Goal: Task Accomplishment & Management: Manage account settings

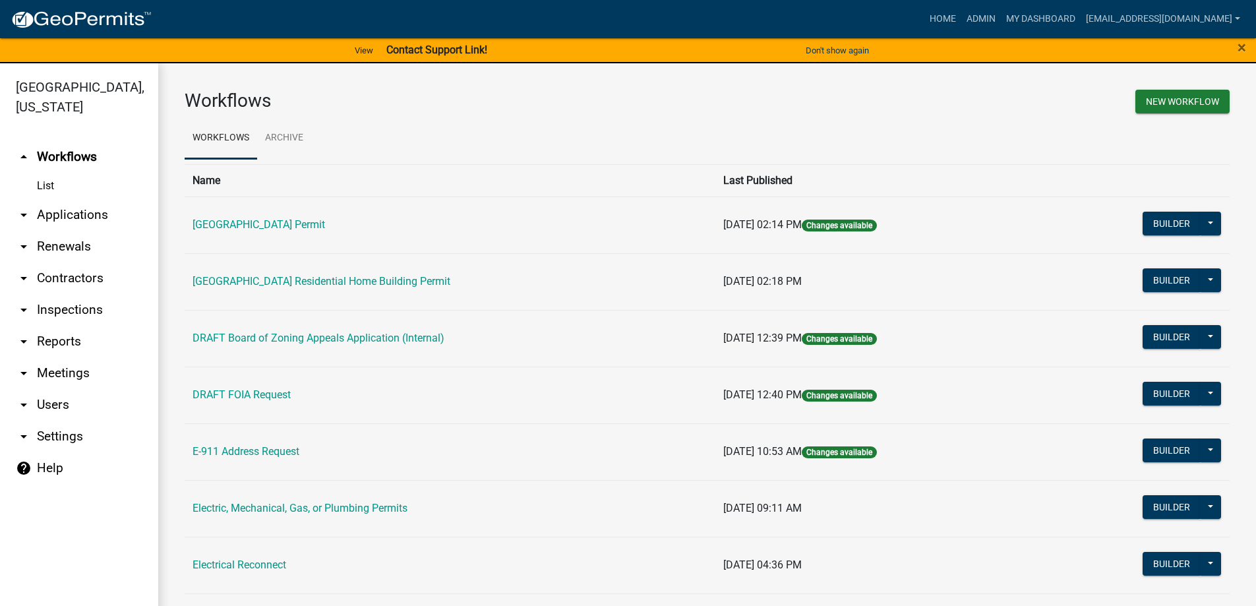
click at [56, 212] on link "arrow_drop_down Applications" at bounding box center [79, 215] width 158 height 32
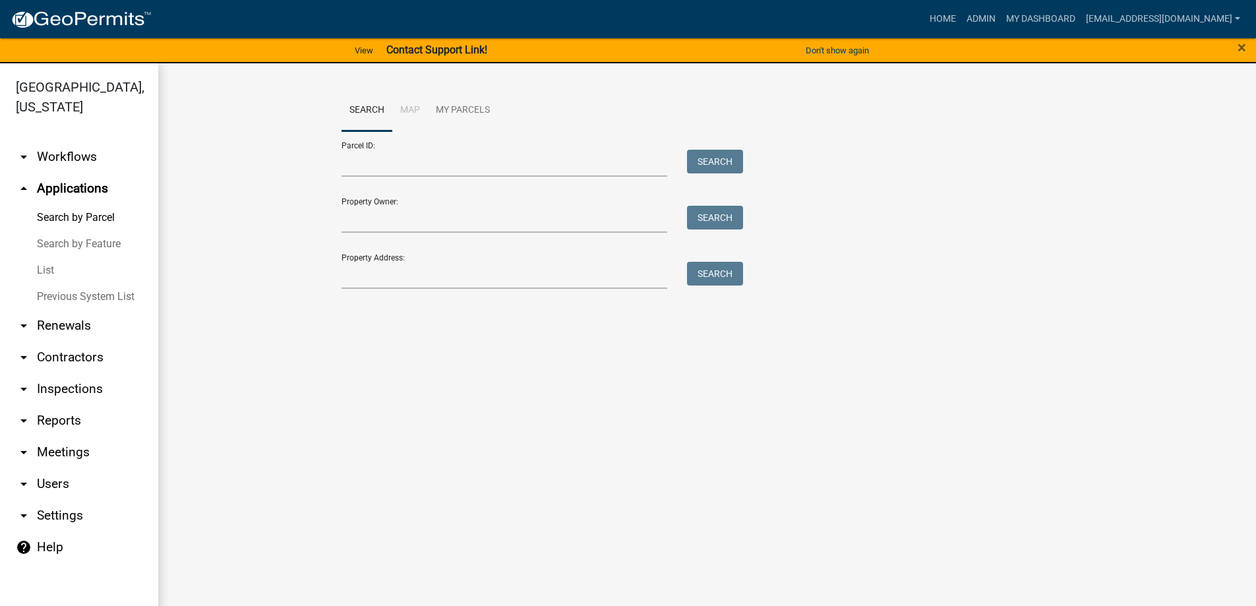
click at [48, 269] on link "List" at bounding box center [79, 270] width 158 height 26
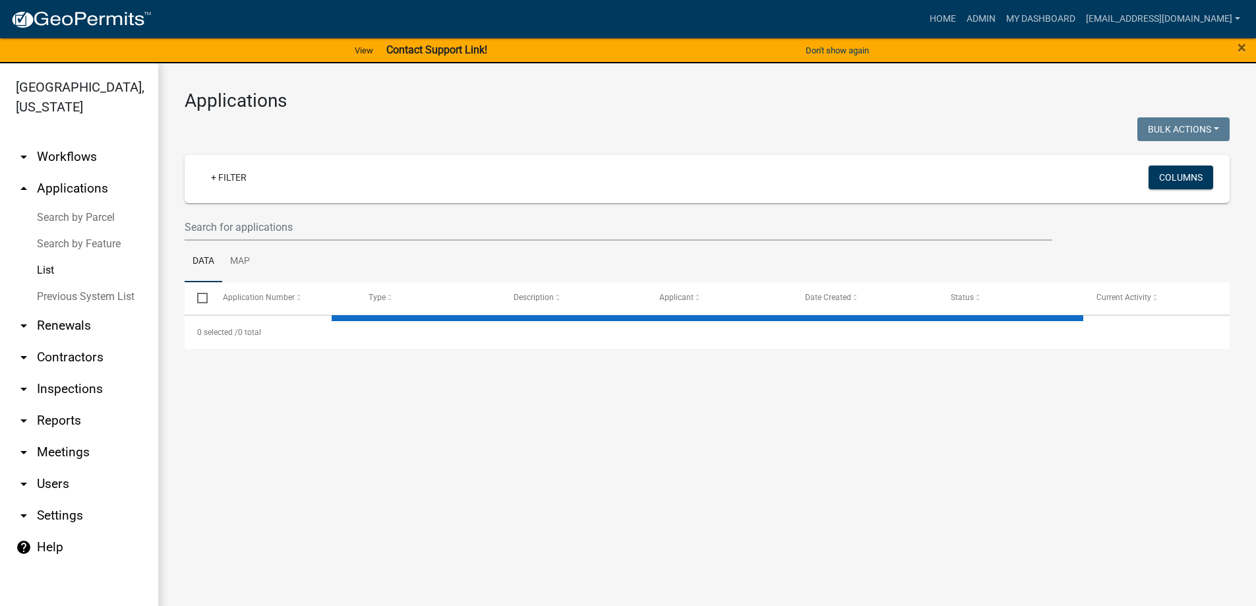
select select "3: 100"
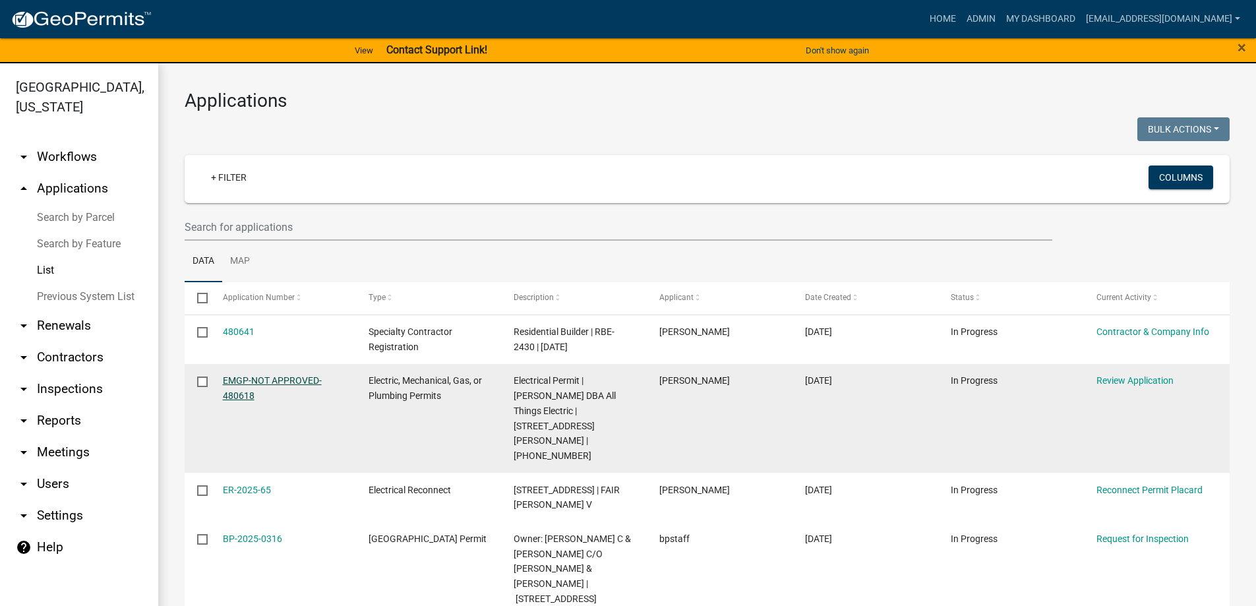
click at [273, 380] on link "EMGP-NOT APPROVED-480618" at bounding box center [272, 388] width 99 height 26
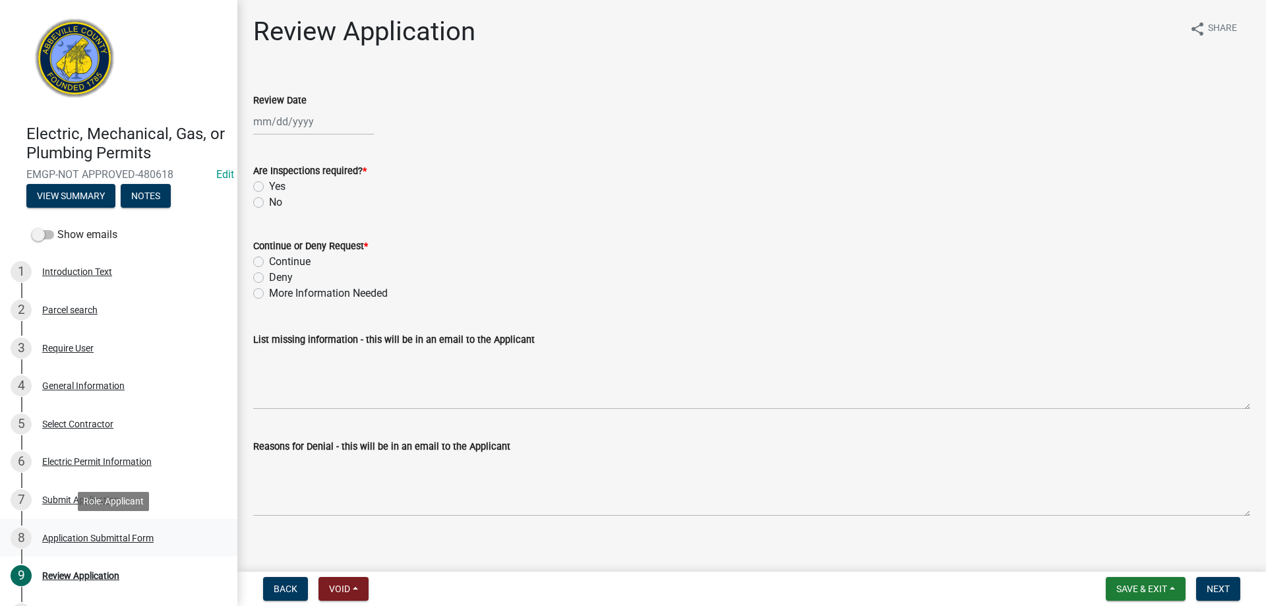
click at [65, 537] on div "Application Submittal Form" at bounding box center [97, 537] width 111 height 9
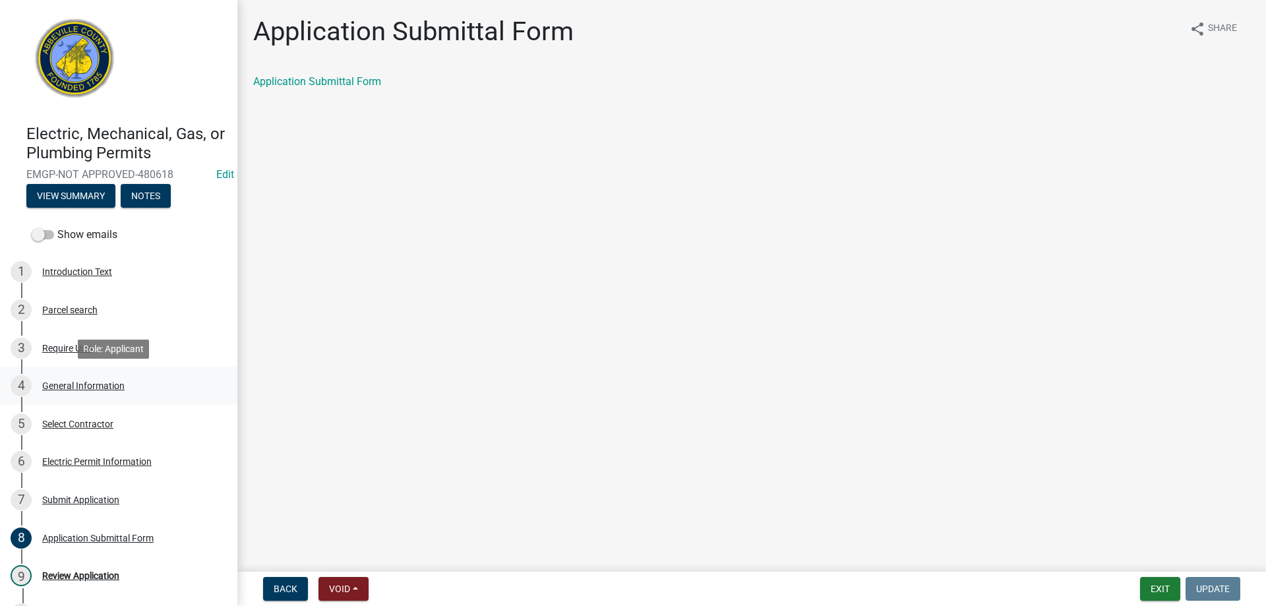
click at [89, 378] on div "4 General Information" at bounding box center [114, 385] width 206 height 21
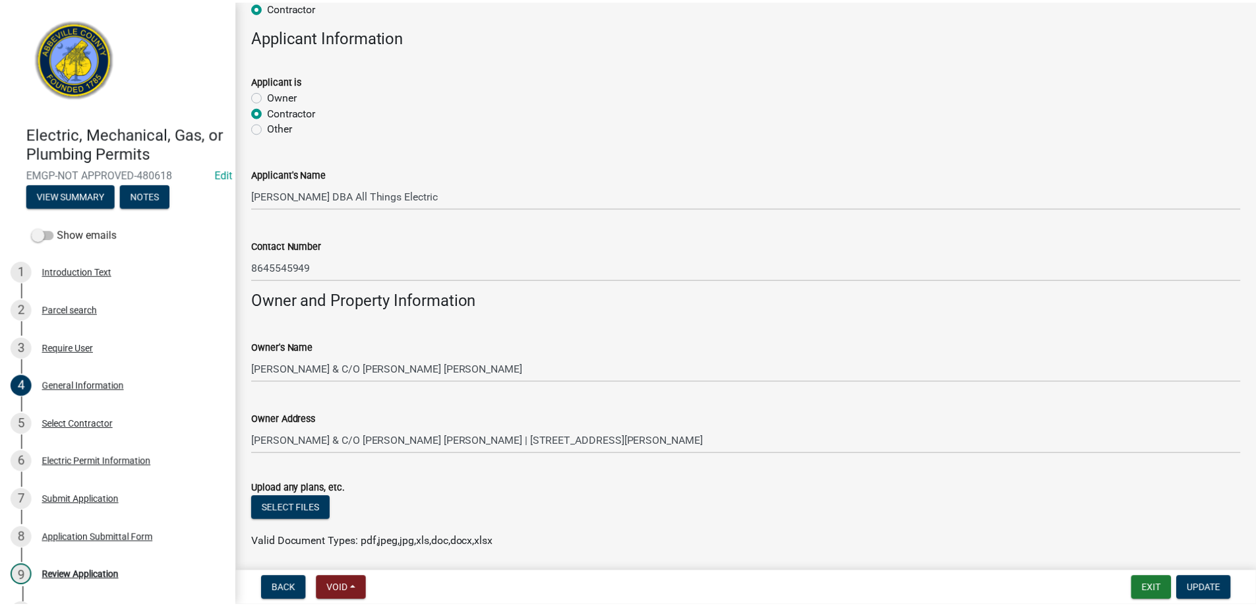
scroll to position [813, 0]
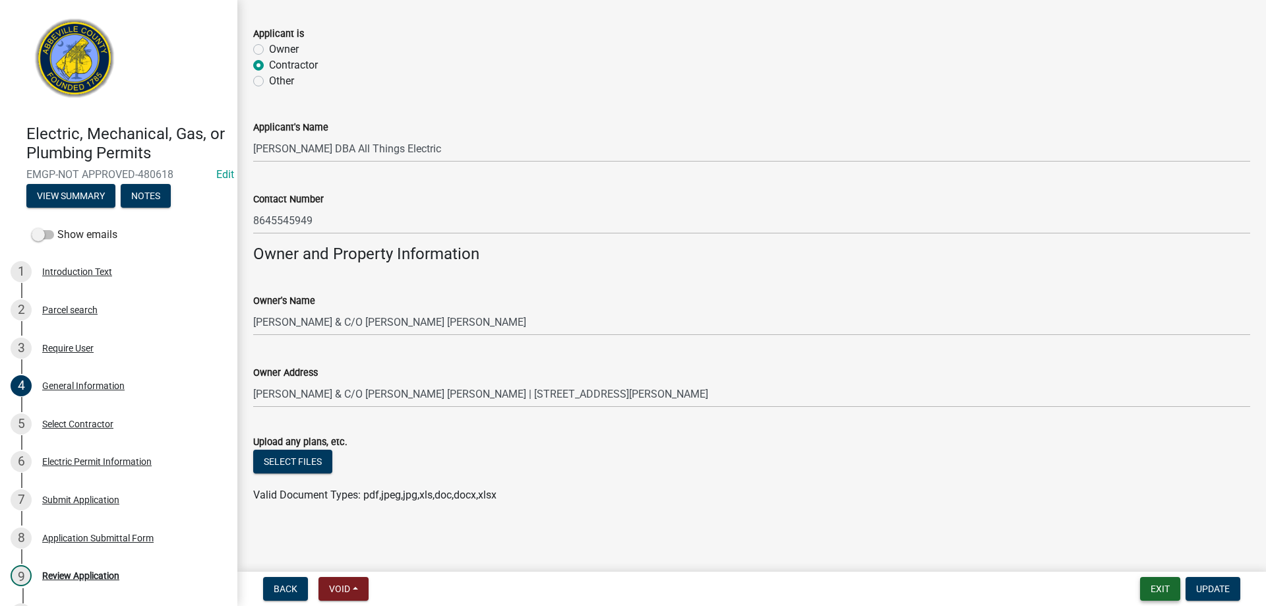
click at [1160, 591] on button "Exit" at bounding box center [1160, 589] width 40 height 24
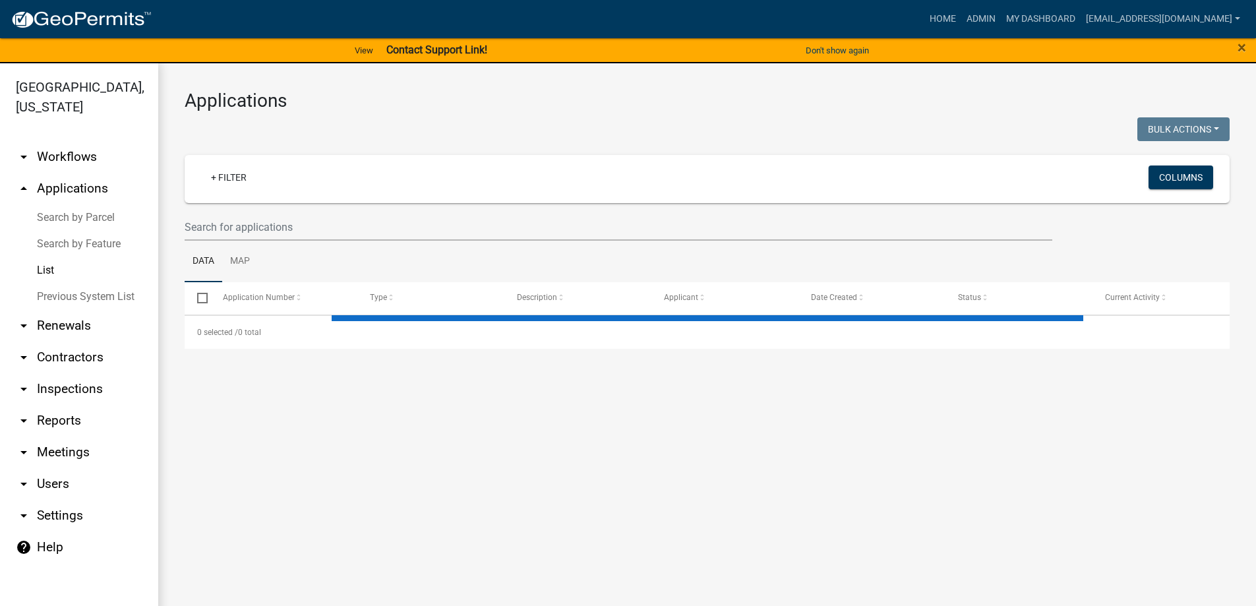
select select "3: 100"
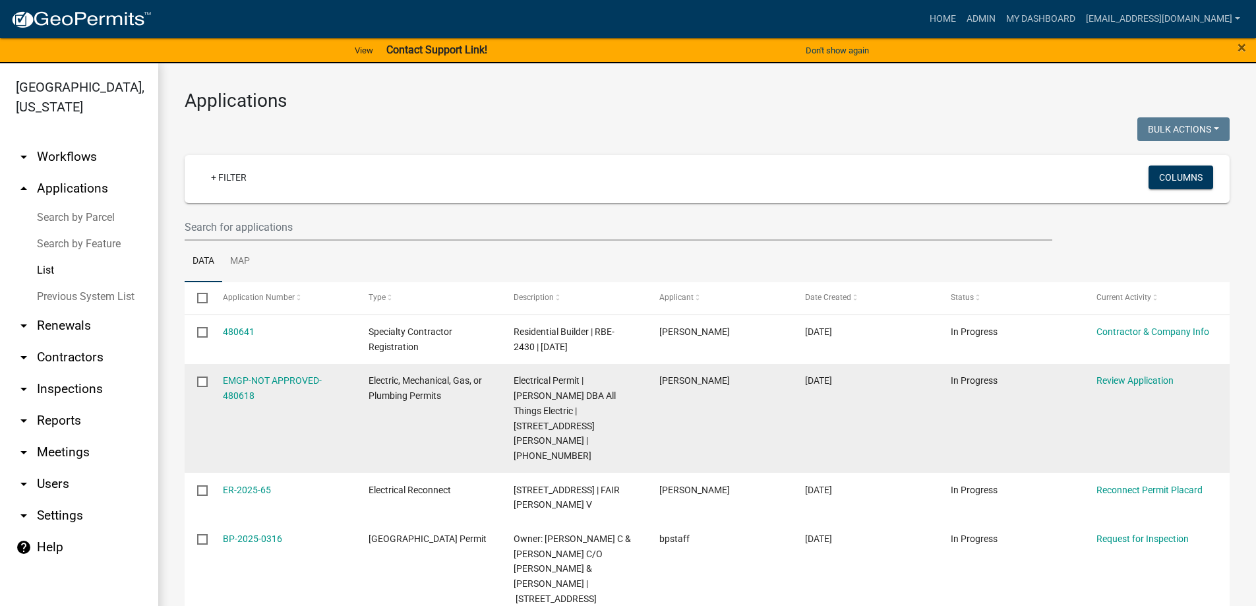
scroll to position [66, 0]
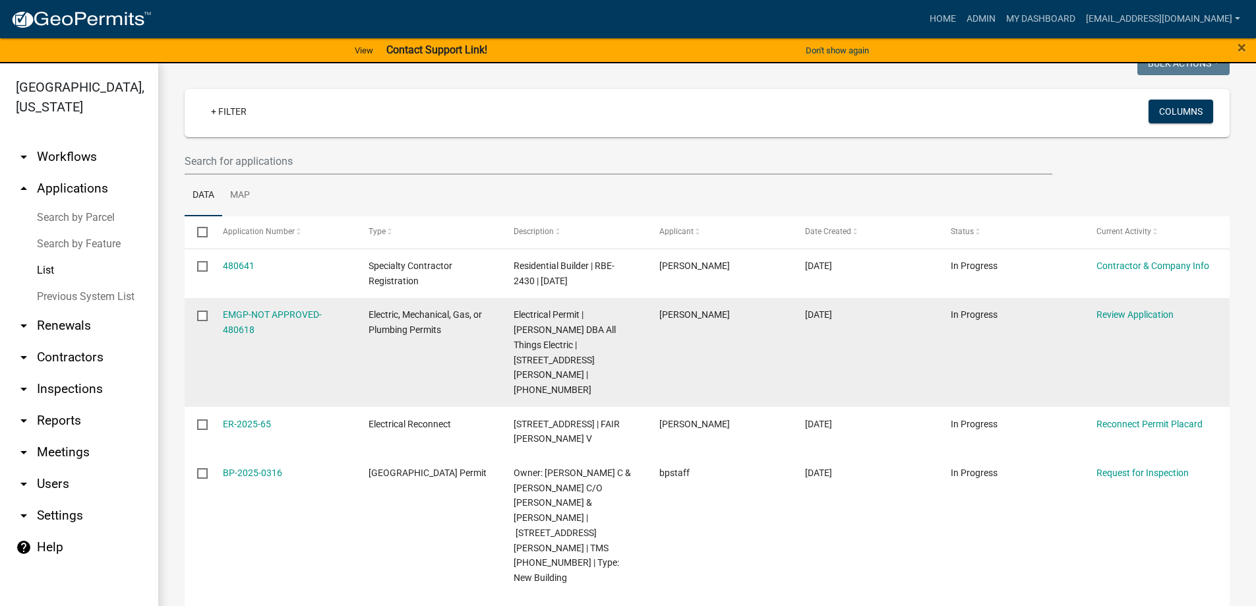
click at [278, 321] on div "EMGP-NOT APPROVED-480618" at bounding box center [283, 322] width 121 height 30
click at [259, 309] on link "EMGP-NOT APPROVED-480618" at bounding box center [272, 322] width 99 height 26
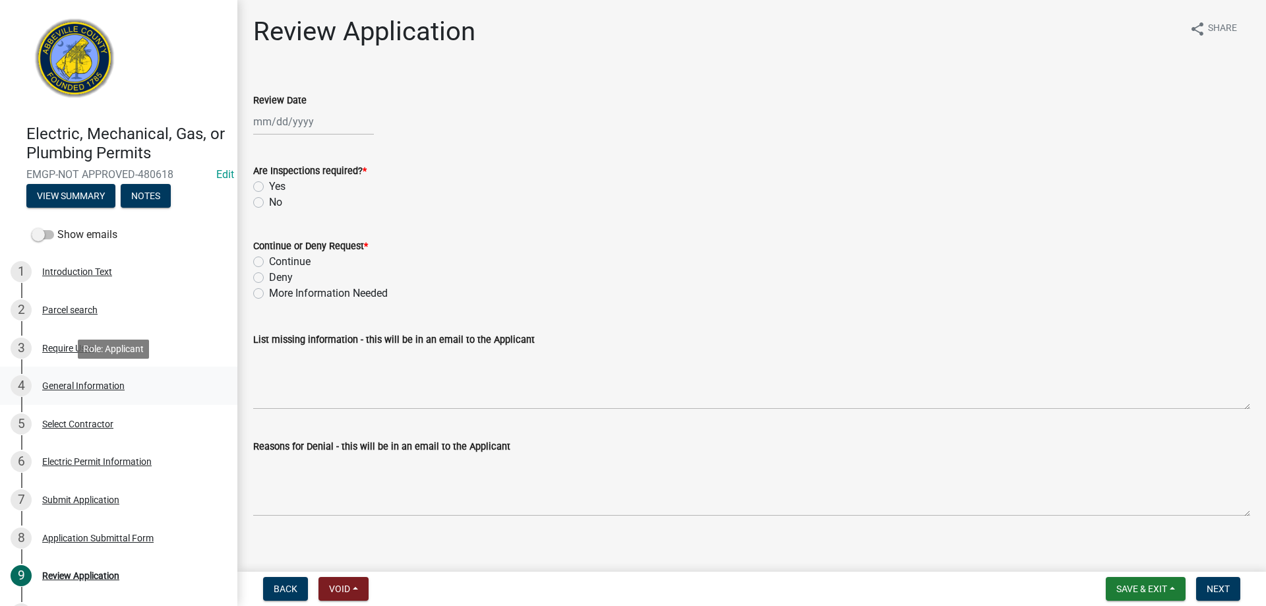
click at [86, 381] on div "General Information" at bounding box center [83, 385] width 82 height 9
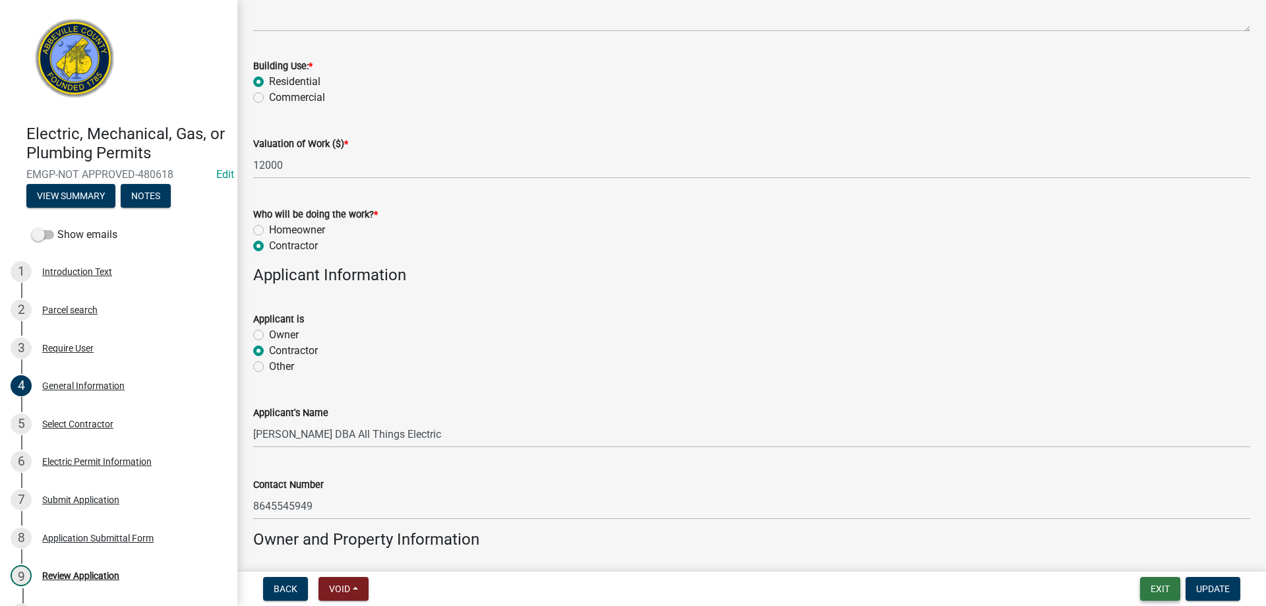
click at [1156, 585] on button "Exit" at bounding box center [1160, 589] width 40 height 24
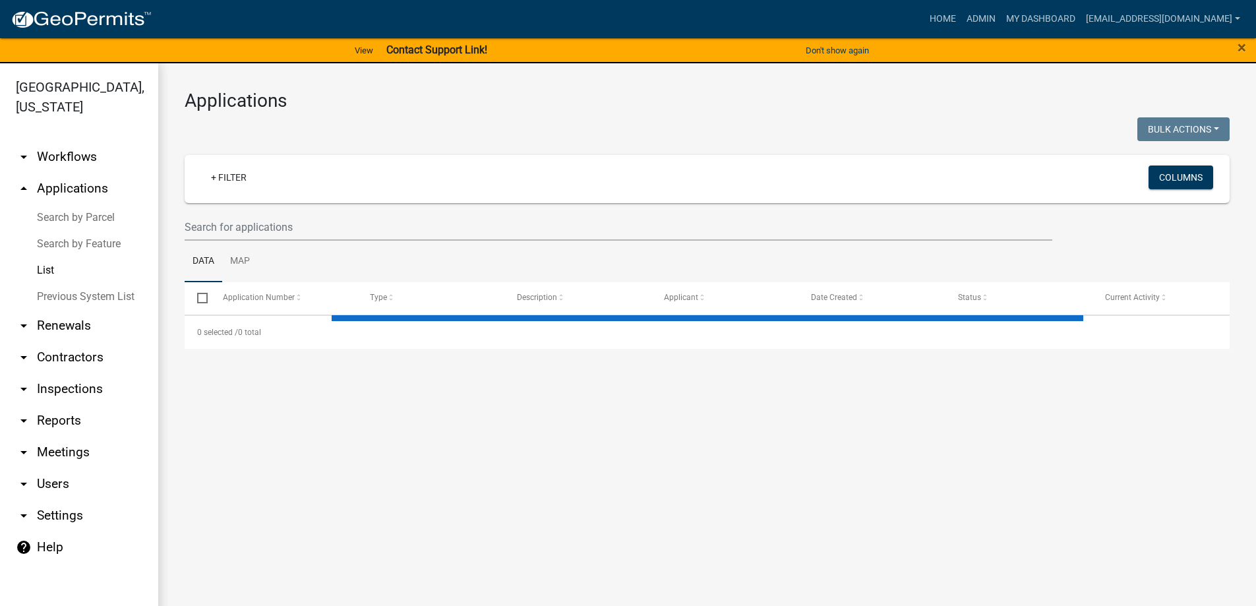
select select "3: 100"
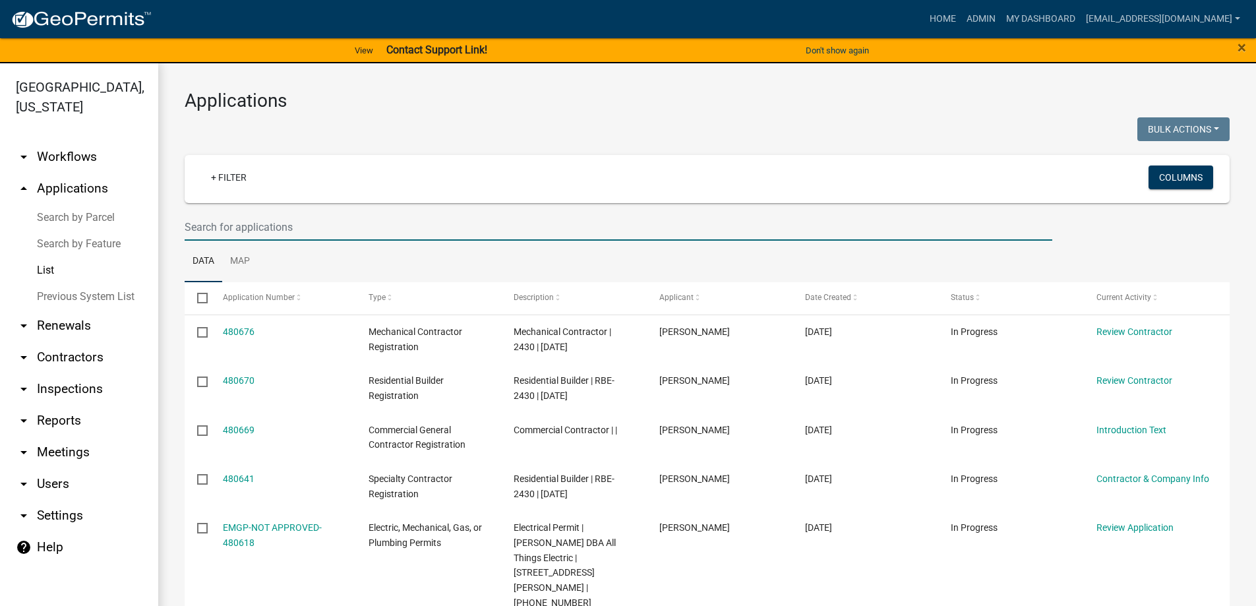
click at [225, 221] on input "text" at bounding box center [619, 227] width 868 height 27
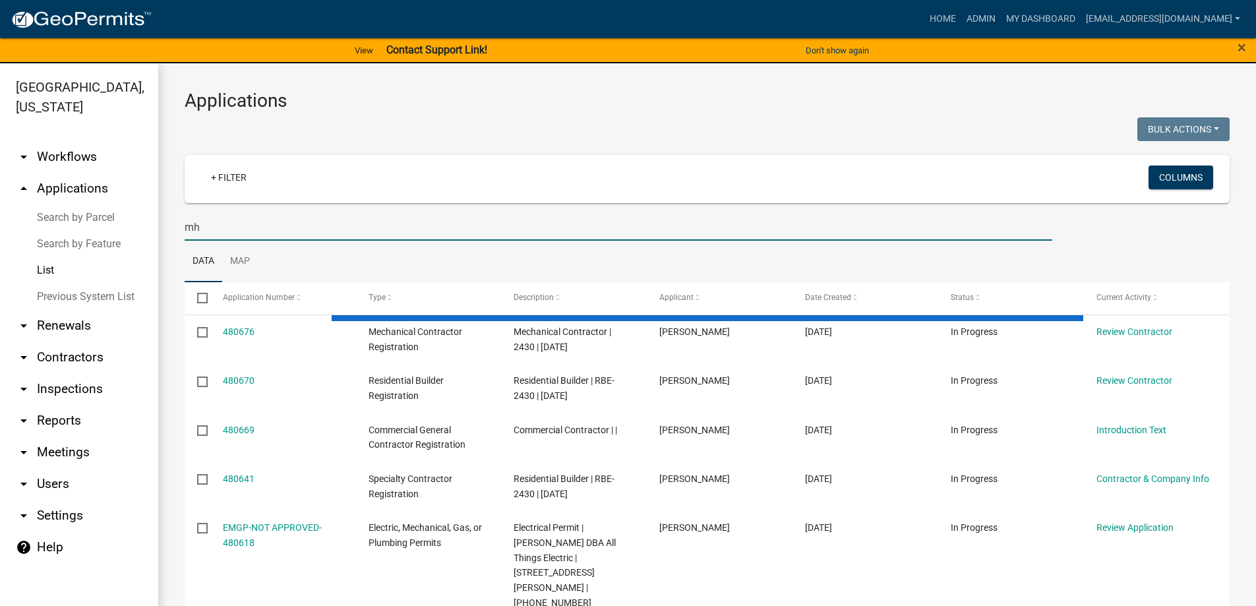
type input "m"
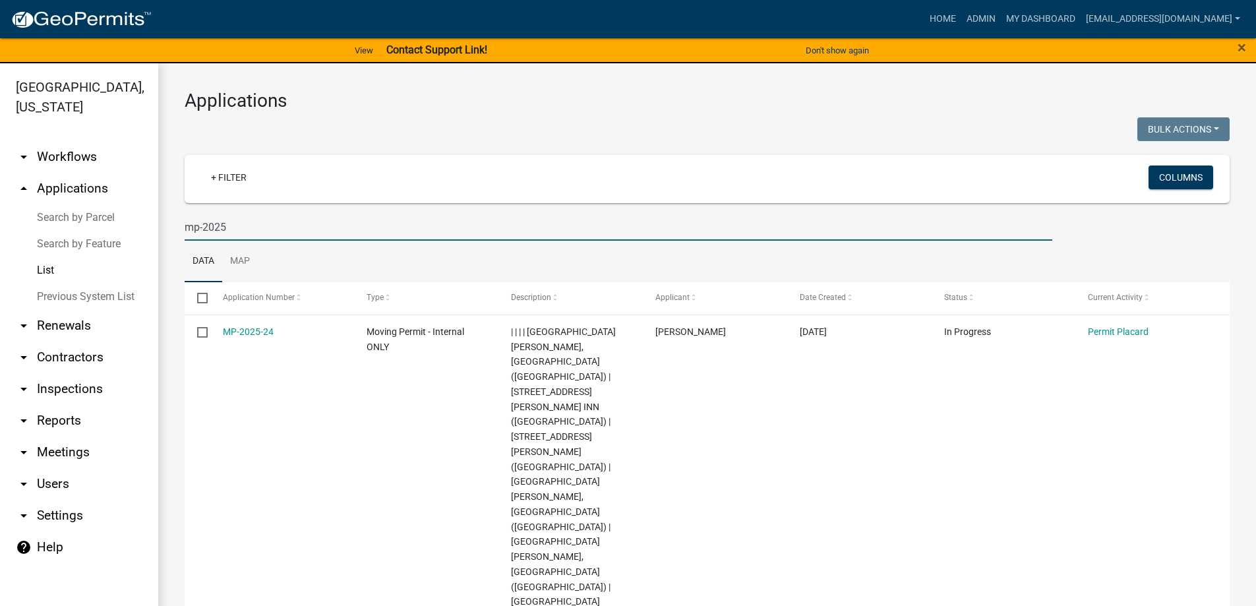
drag, startPoint x: 251, startPoint y: 214, endPoint x: -103, endPoint y: 178, distance: 355.2
click at [0, 178] on html "Internet Explorer does NOT work with GeoPermits. Get a new browser for more sec…" at bounding box center [628, 303] width 1256 height 606
type input "[PHONE_NUMBER]"
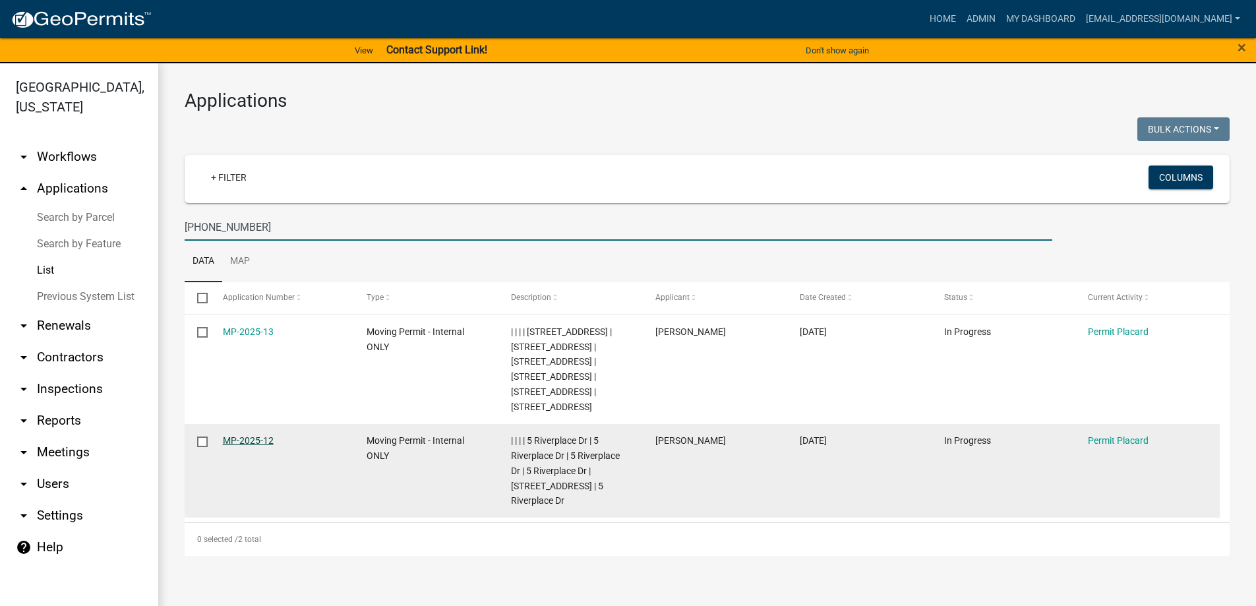
click at [258, 446] on link "MP-2025-12" at bounding box center [248, 440] width 51 height 11
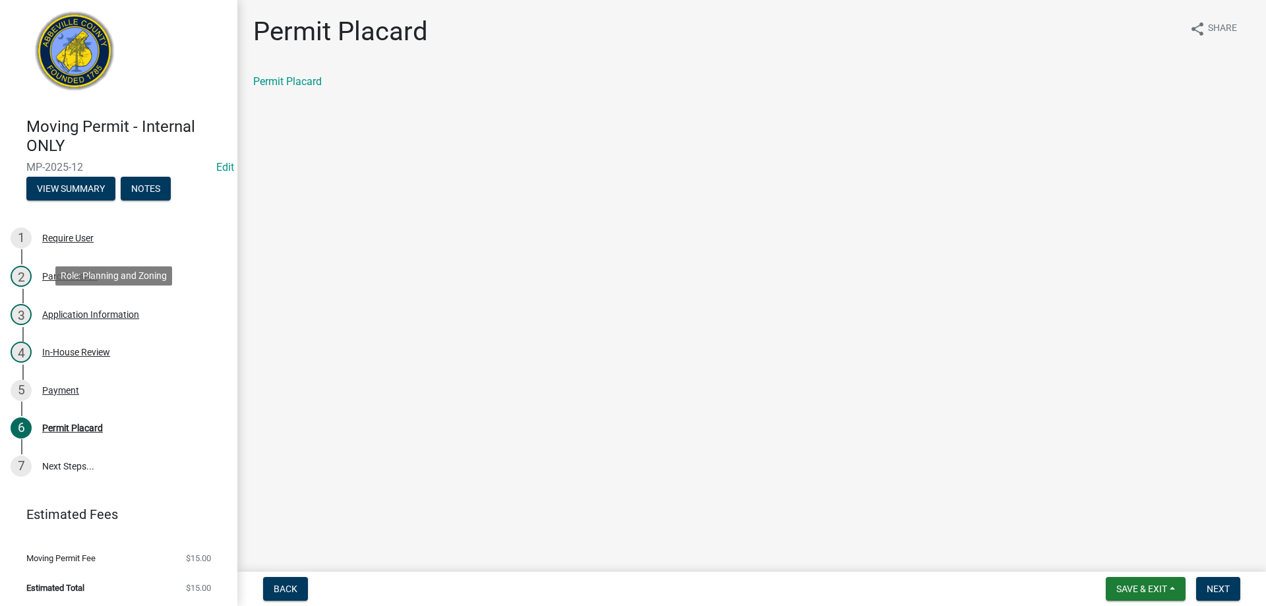
scroll to position [9, 0]
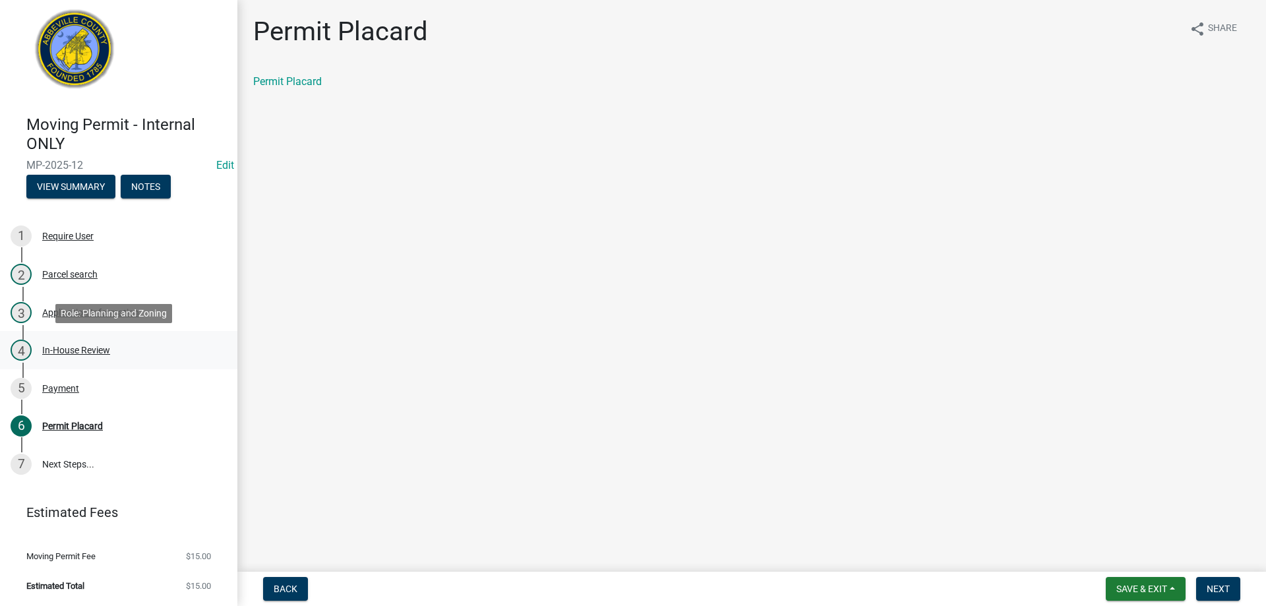
click at [70, 334] on link "4 In-House Review" at bounding box center [118, 350] width 237 height 38
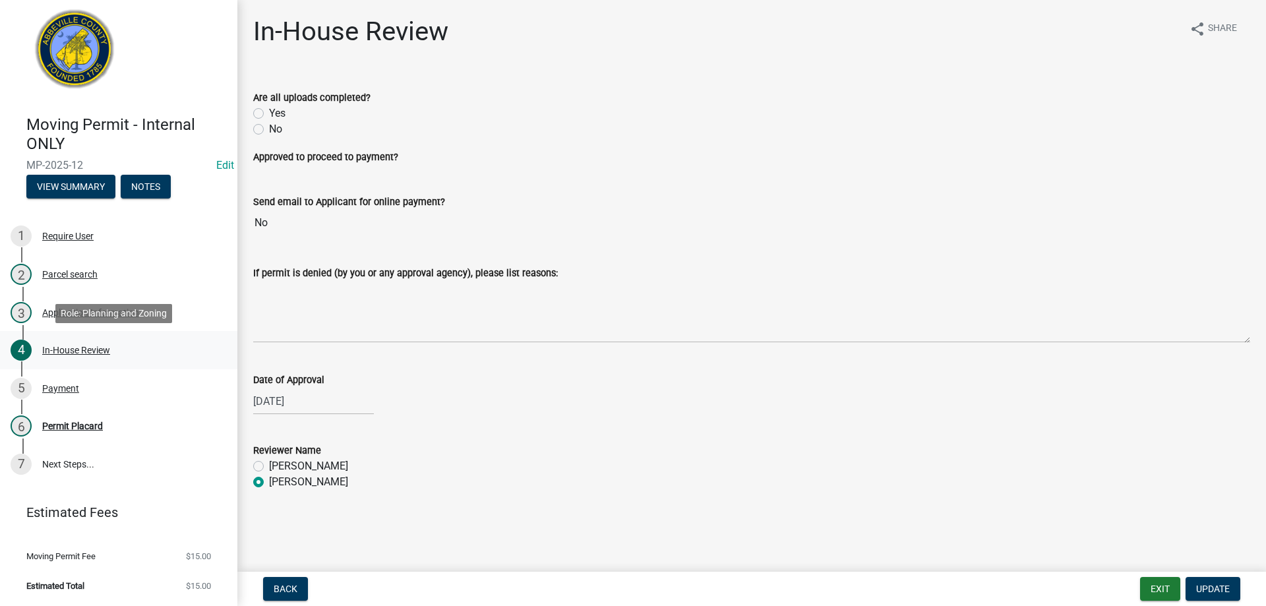
click at [67, 353] on div "In-House Review" at bounding box center [76, 349] width 68 height 9
click at [58, 306] on div "3 Application Information" at bounding box center [114, 312] width 206 height 21
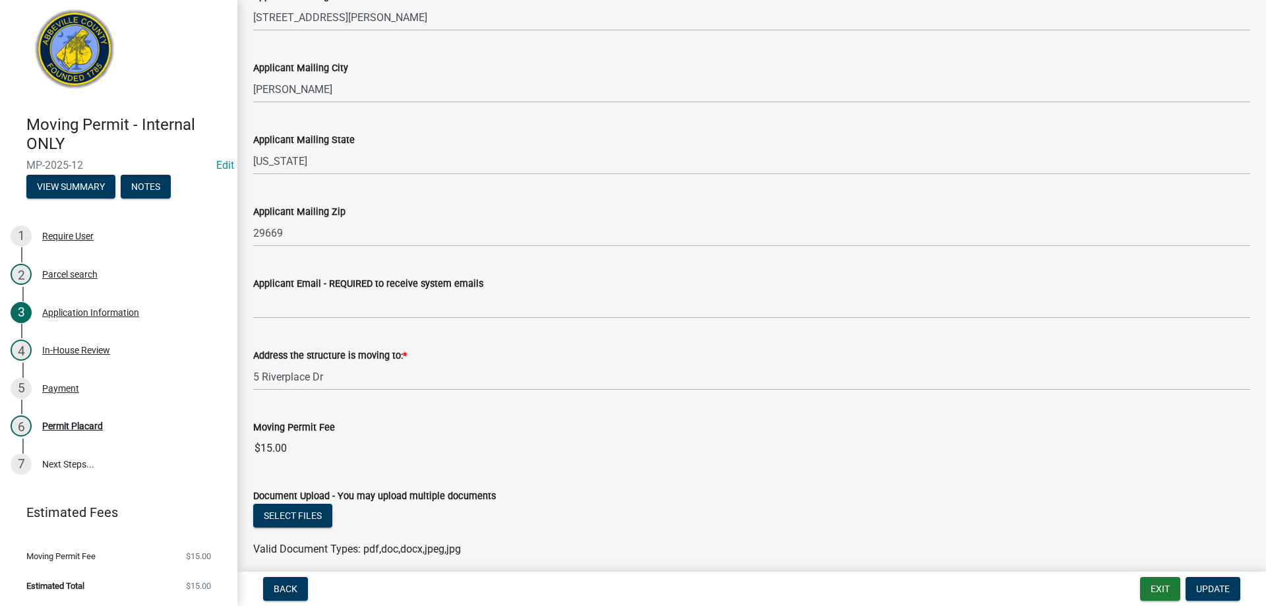
scroll to position [198, 0]
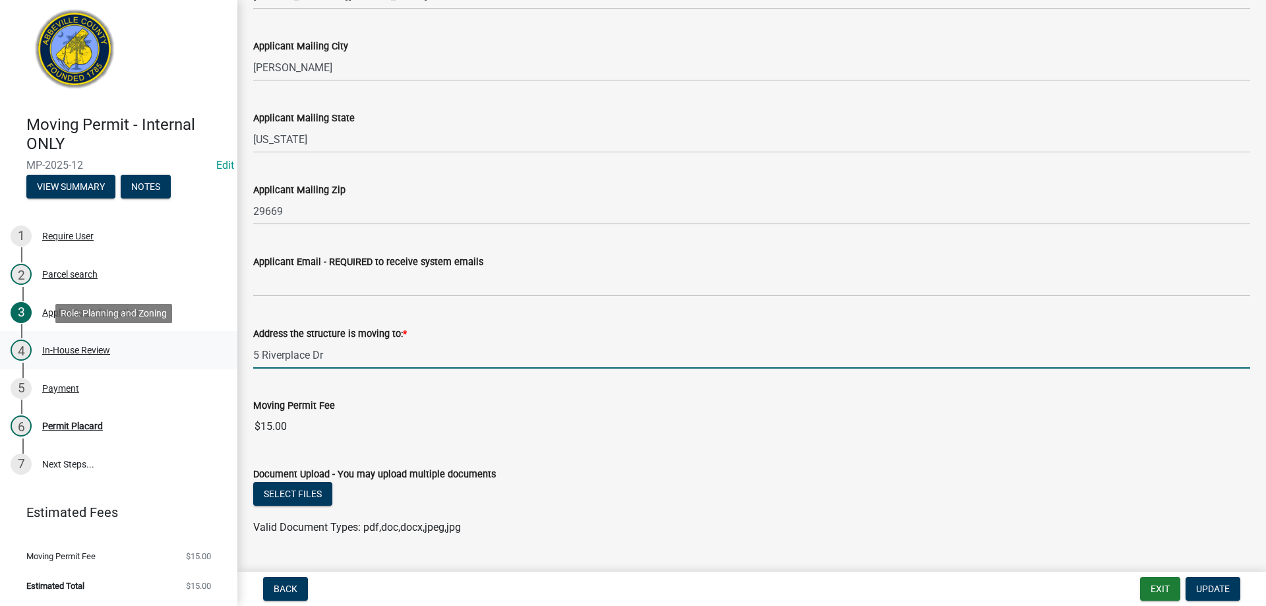
drag, startPoint x: 335, startPoint y: 353, endPoint x: 142, endPoint y: 345, distance: 193.4
click at [142, 345] on div "Moving Permit - Internal ONLY MP-2025-12 Edit View Summary Notes 1 Require User…" at bounding box center [633, 303] width 1266 height 606
type input "411 I St. [PERSON_NAME] ([GEOGRAPHIC_DATA])"
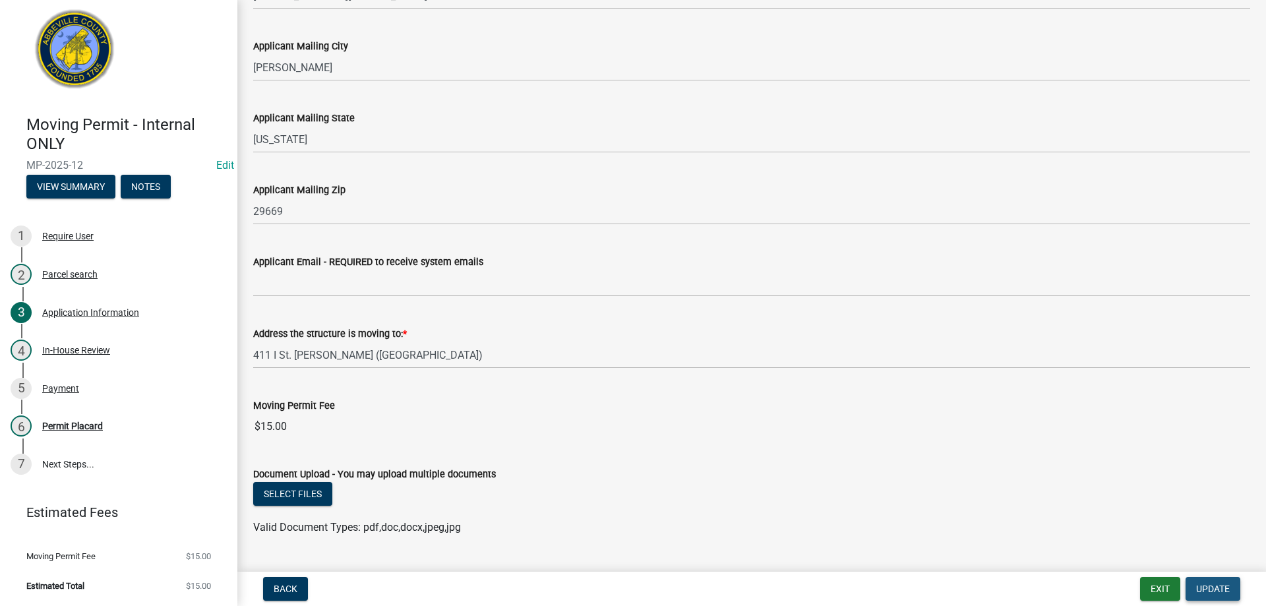
click at [1228, 589] on span "Update" at bounding box center [1213, 588] width 34 height 11
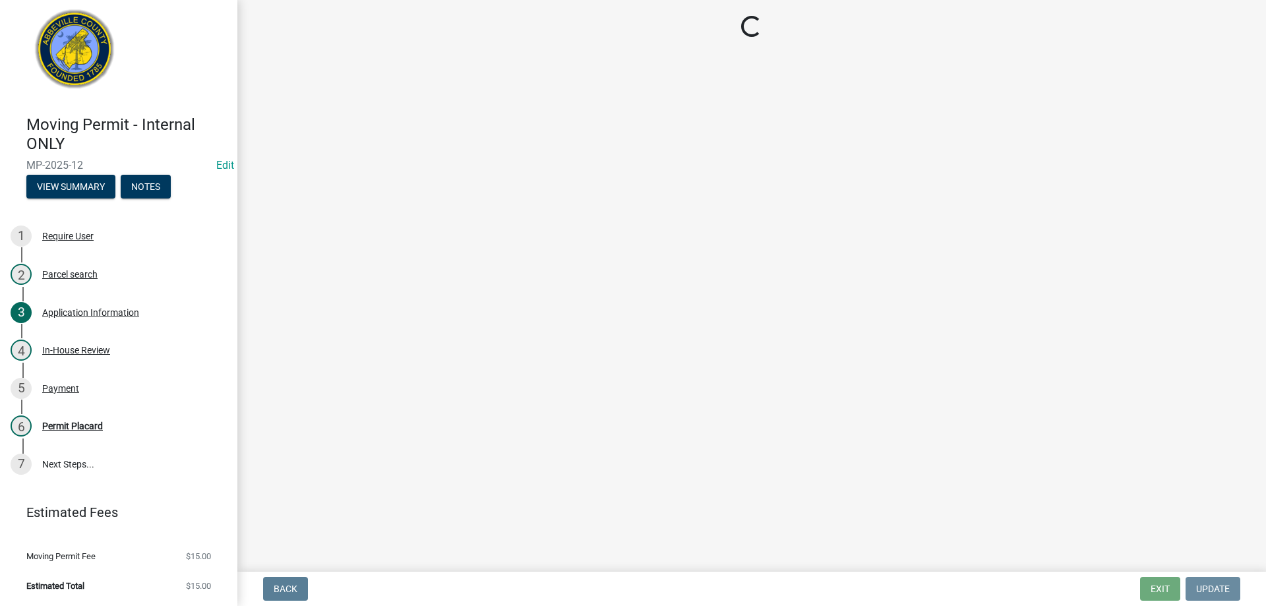
scroll to position [0, 0]
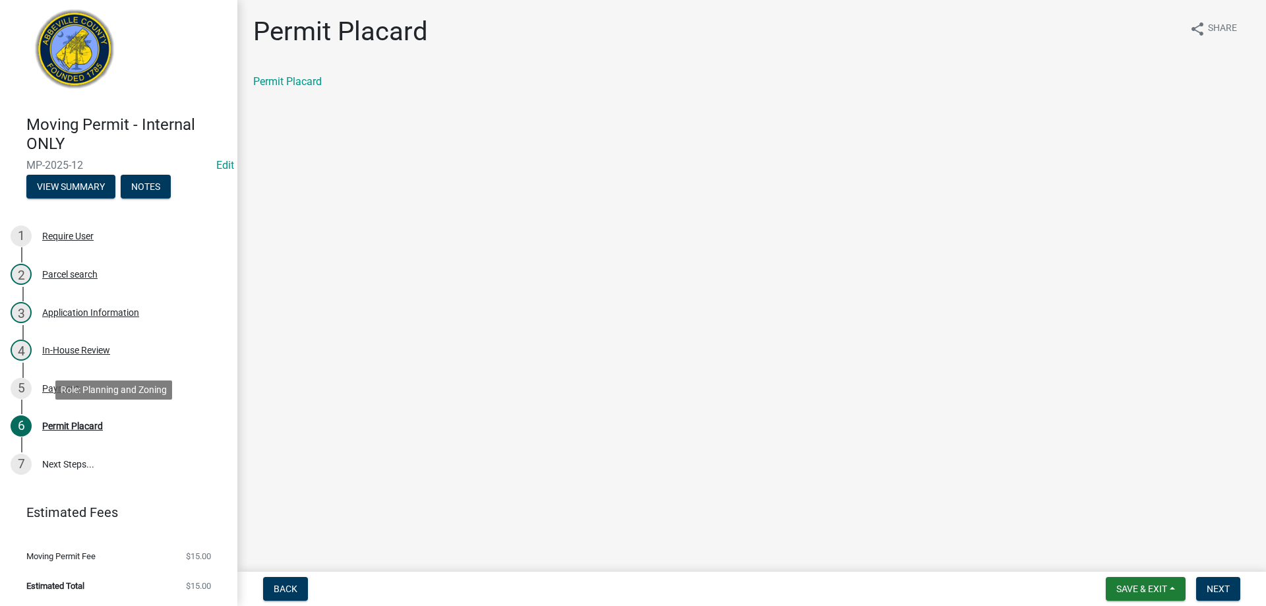
click at [60, 422] on div "Permit Placard" at bounding box center [72, 425] width 61 height 9
click at [268, 78] on link "Permit Placard" at bounding box center [287, 81] width 69 height 13
click at [61, 392] on div "Payment" at bounding box center [60, 388] width 37 height 9
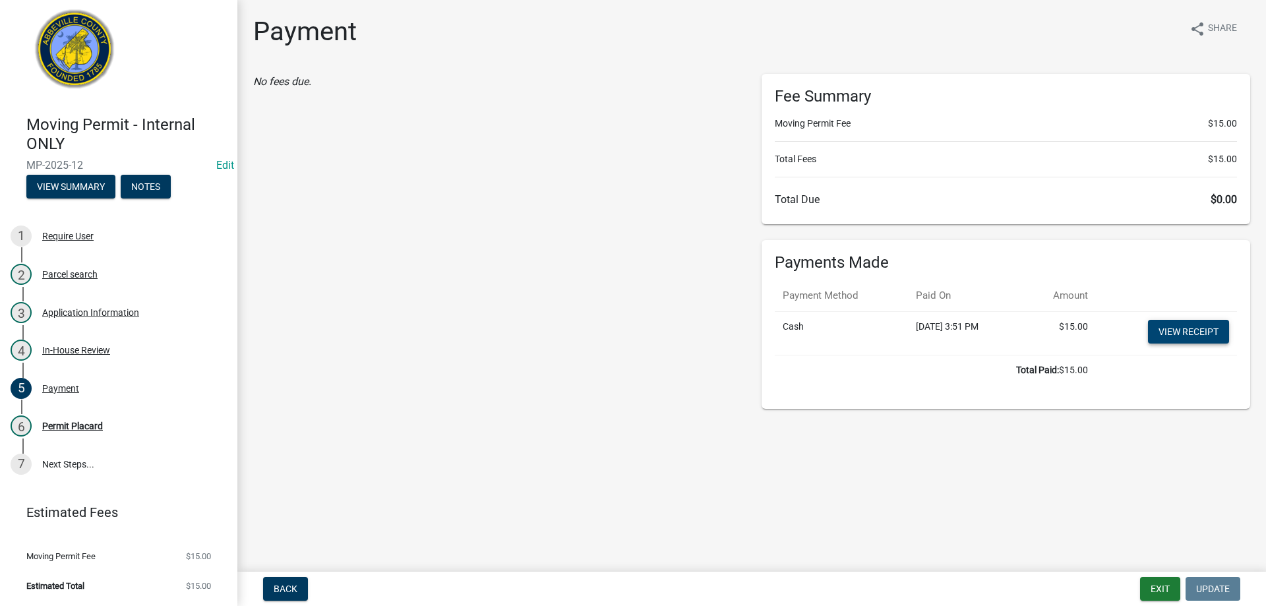
click at [1179, 333] on link "View receipt" at bounding box center [1188, 332] width 81 height 24
click at [128, 188] on button "Notes" at bounding box center [146, 187] width 50 height 24
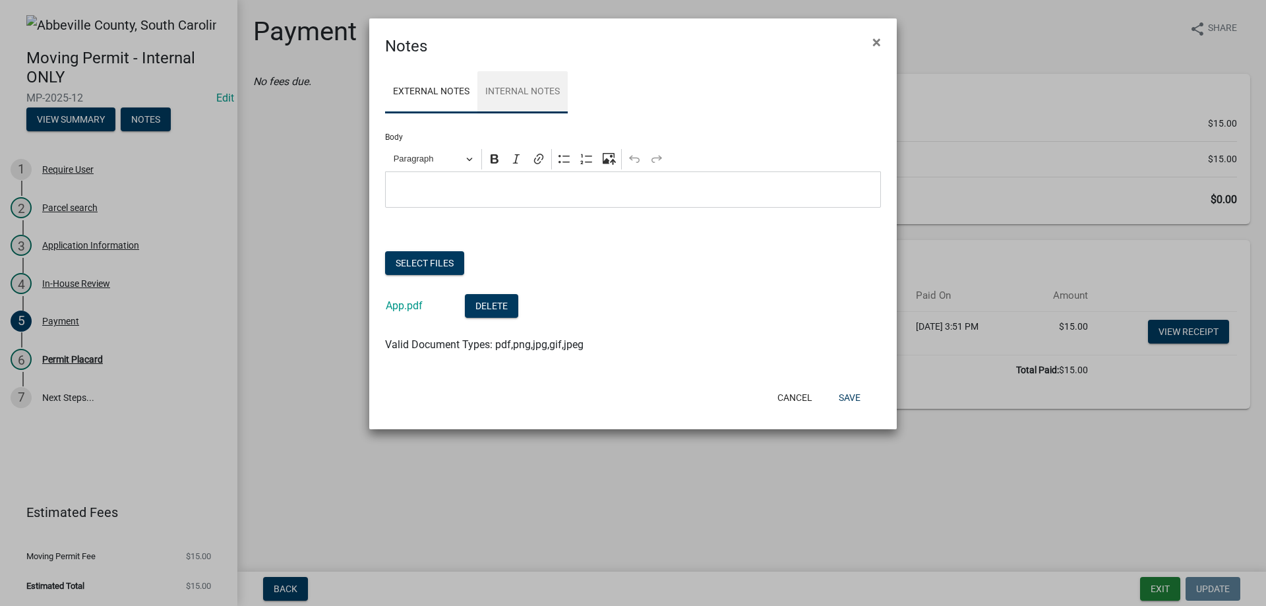
click at [543, 91] on link "Internal Notes" at bounding box center [522, 92] width 90 height 42
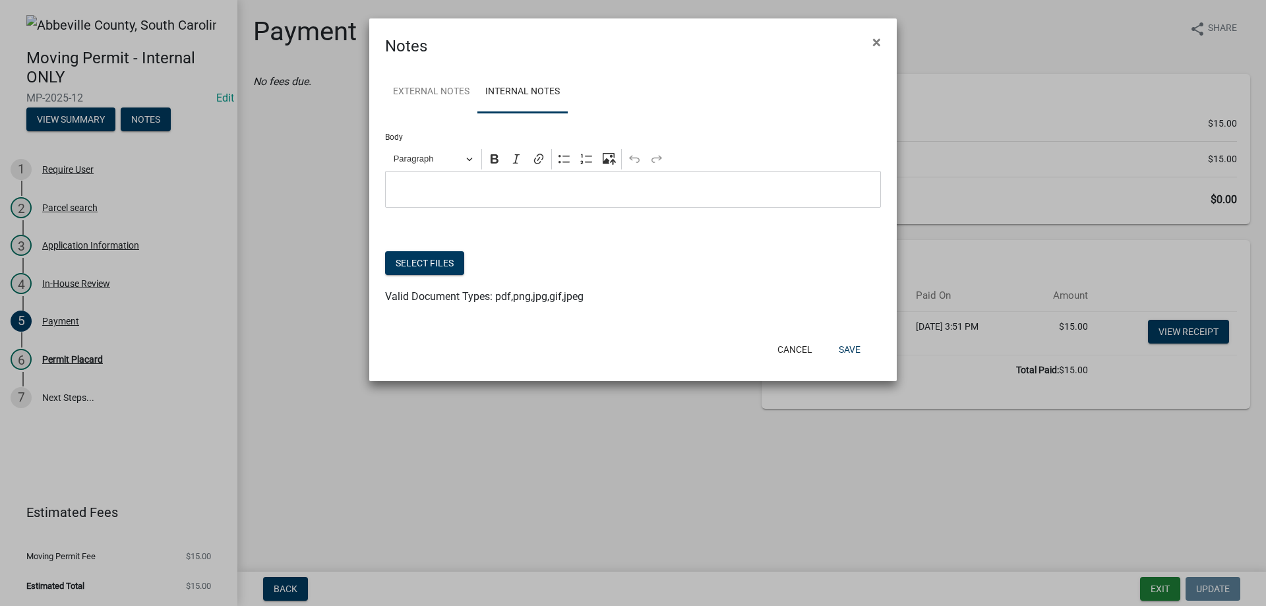
click at [498, 198] on p "Editor editing area: main. Press Alt+0 for help." at bounding box center [633, 190] width 482 height 16
click at [858, 355] on button "Save" at bounding box center [849, 350] width 43 height 24
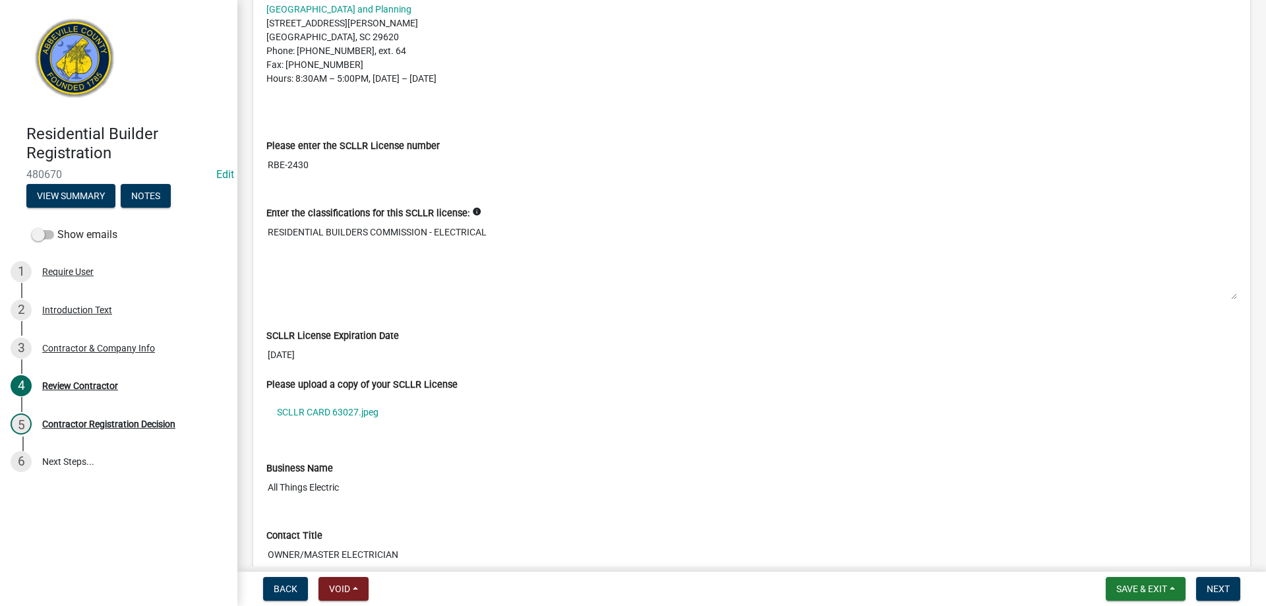
scroll to position [396, 0]
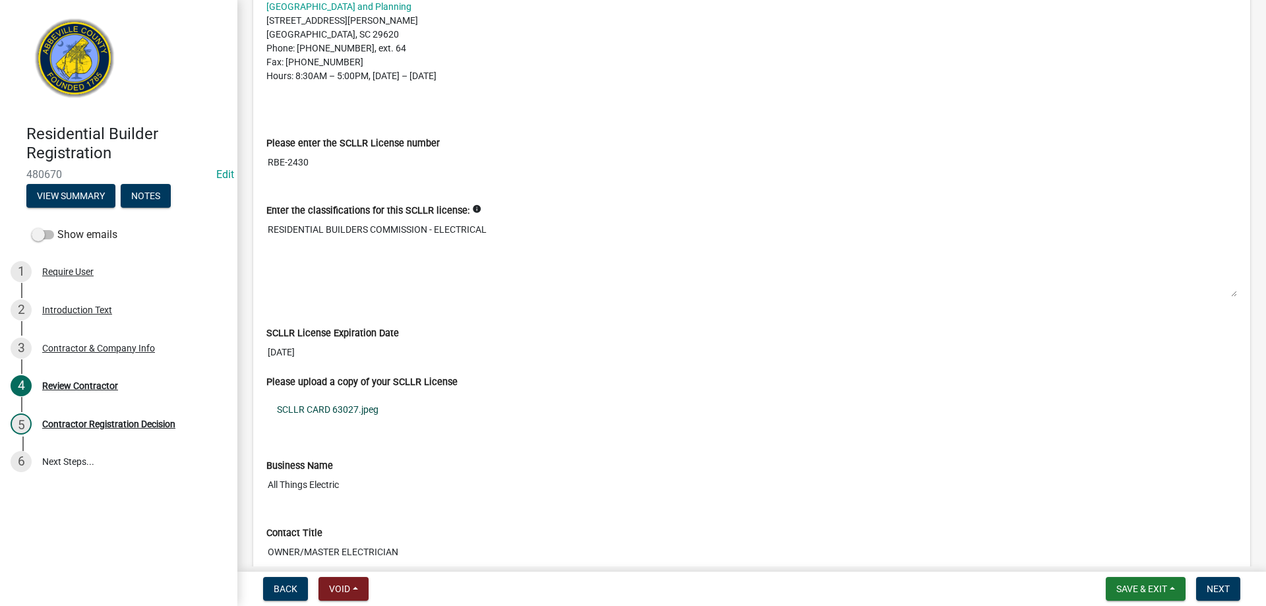
click at [322, 405] on link "SCLLR CARD 63027.jpeg" at bounding box center [751, 409] width 970 height 30
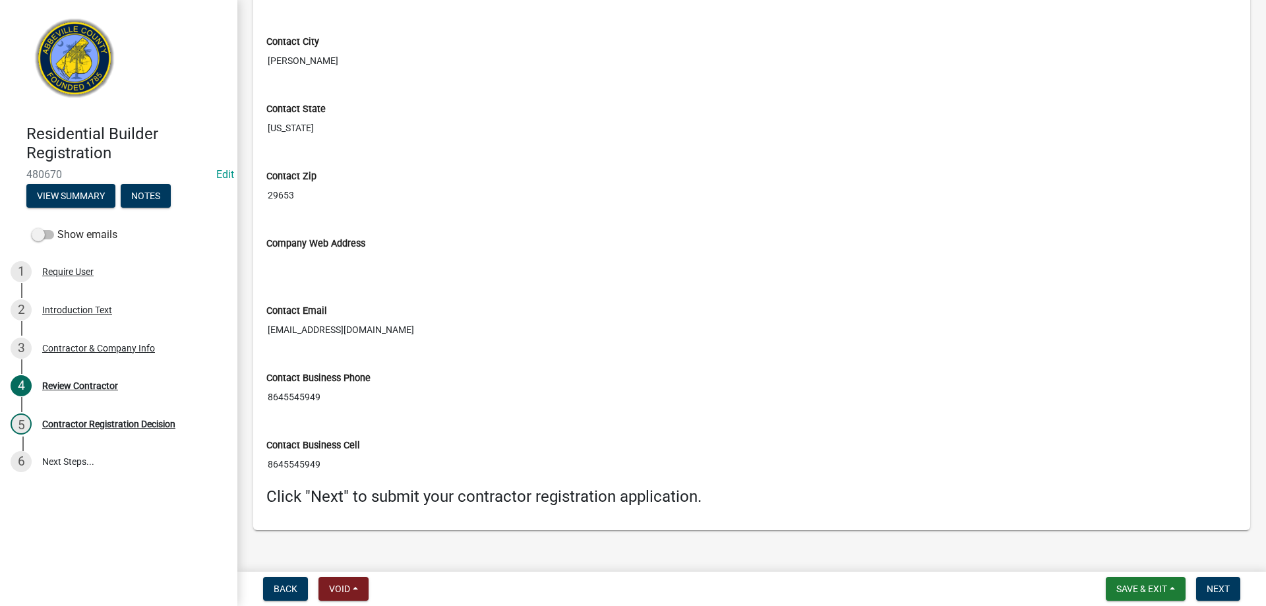
scroll to position [1238, 0]
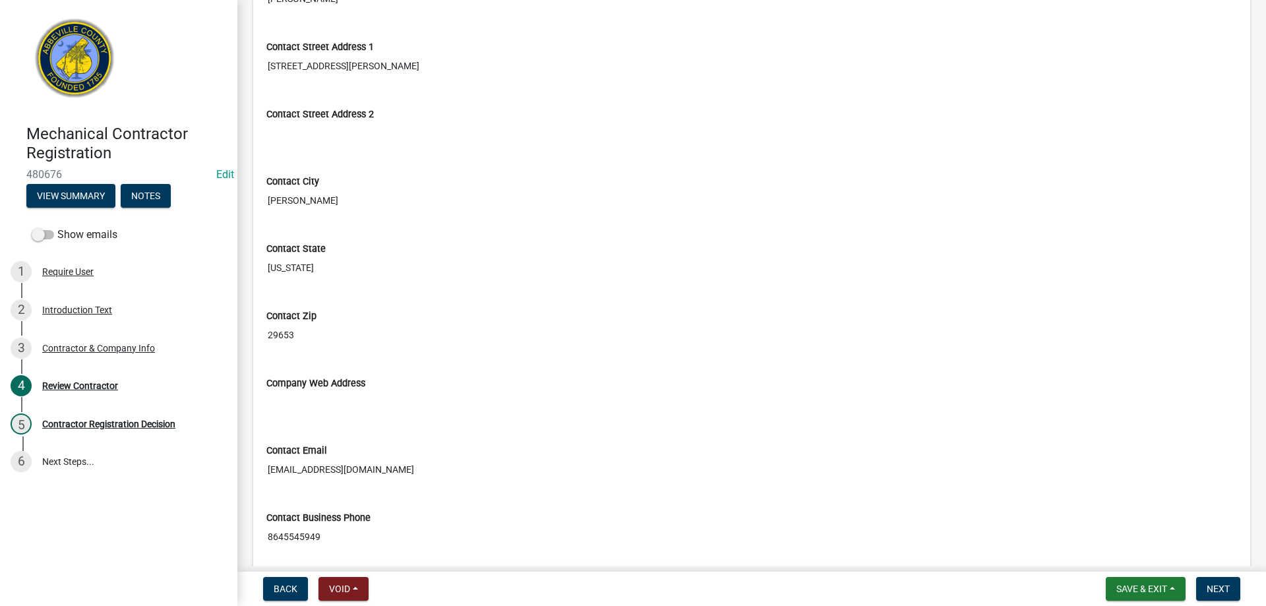
scroll to position [1238, 0]
